Goal: Task Accomplishment & Management: Use online tool/utility

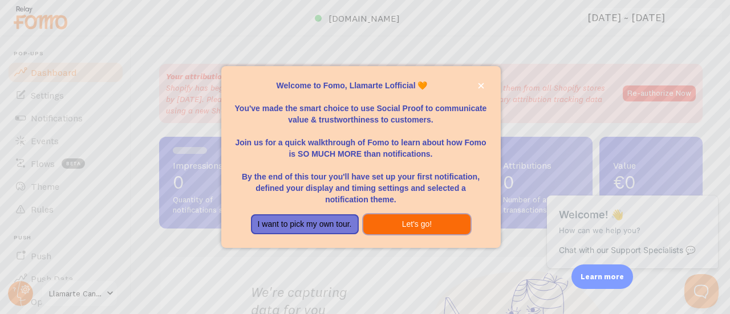
click at [403, 222] on button "Let's go!" at bounding box center [417, 224] width 108 height 21
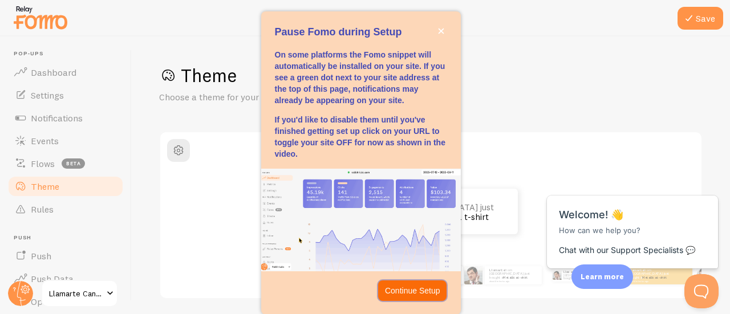
click at [392, 290] on p "Continue Setup" at bounding box center [412, 290] width 55 height 11
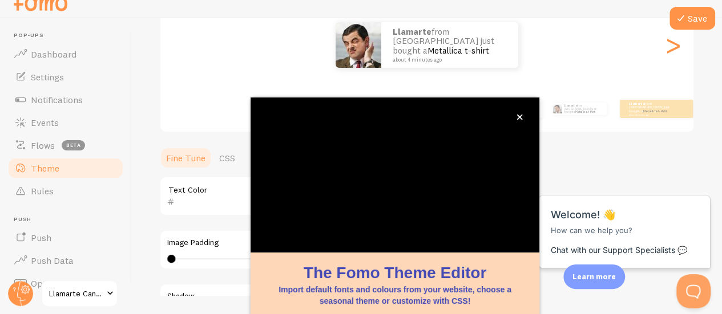
scroll to position [149, 0]
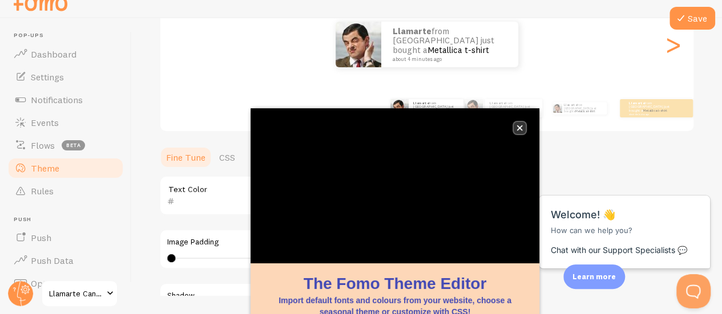
click at [522, 123] on button "close," at bounding box center [519, 128] width 12 height 12
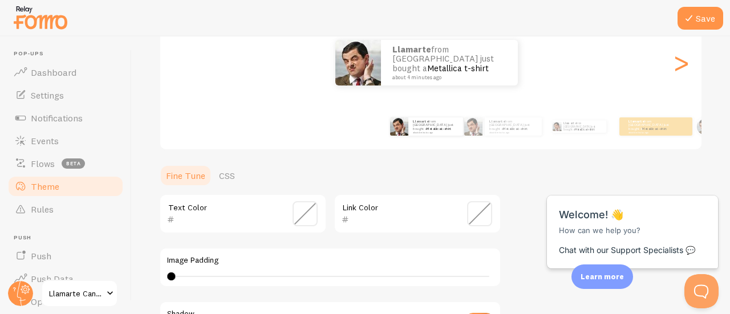
scroll to position [345, 0]
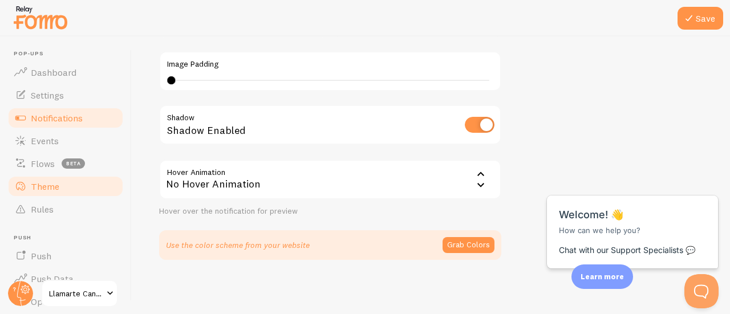
click at [37, 111] on link "Notifications" at bounding box center [66, 118] width 118 height 23
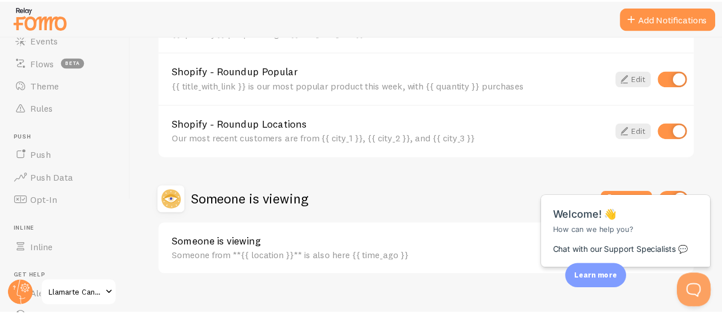
scroll to position [102, 0]
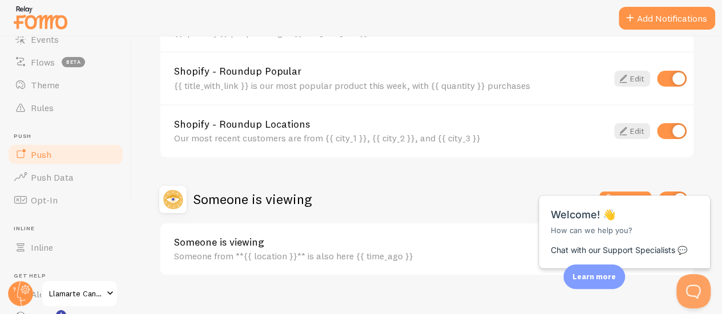
click at [71, 158] on link "Push" at bounding box center [66, 154] width 118 height 23
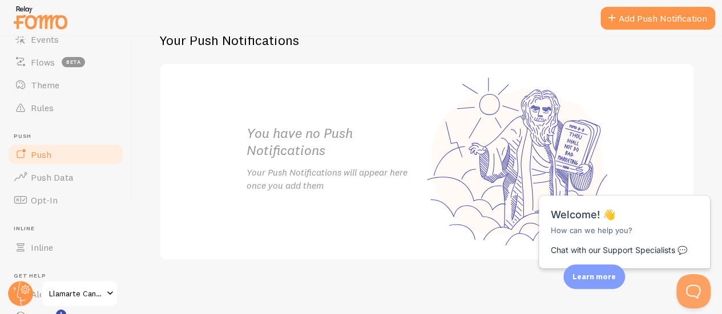
scroll to position [247, 0]
click at [86, 170] on link "Push Data" at bounding box center [66, 177] width 118 height 23
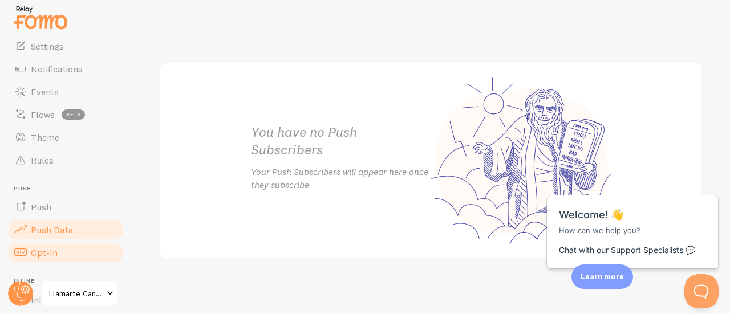
scroll to position [48, 0]
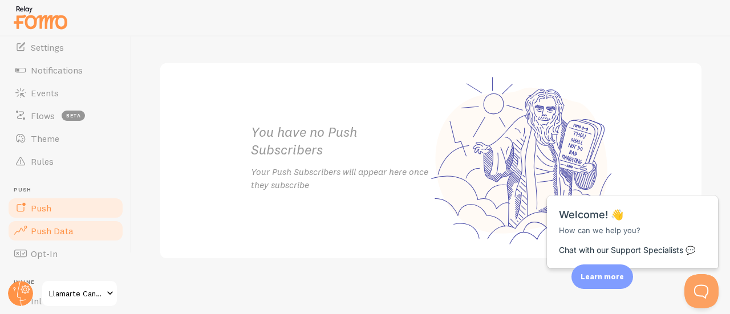
click at [68, 205] on link "Push" at bounding box center [66, 208] width 118 height 23
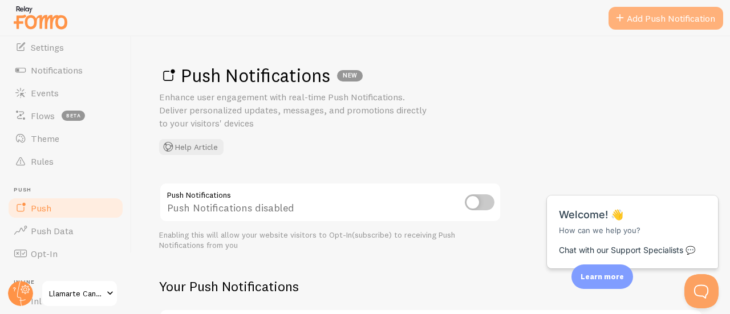
click at [640, 23] on link "Add Push Notification" at bounding box center [666, 18] width 115 height 23
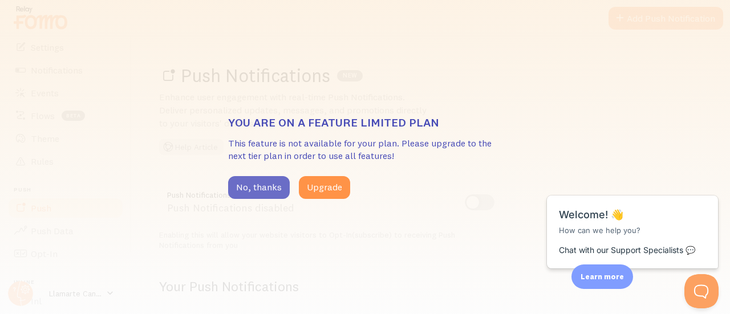
click at [269, 192] on button "No, thanks" at bounding box center [259, 187] width 62 height 23
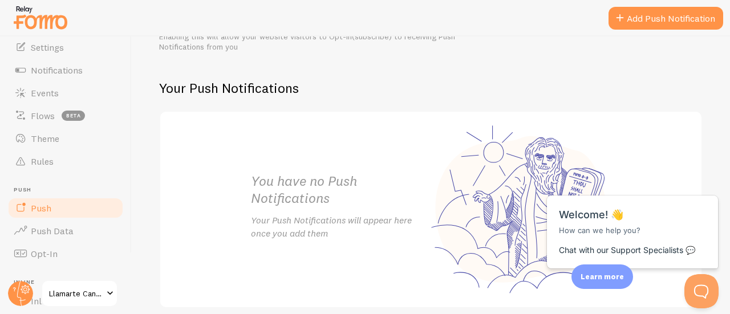
scroll to position [199, 0]
